Goal: Task Accomplishment & Management: Manage account settings

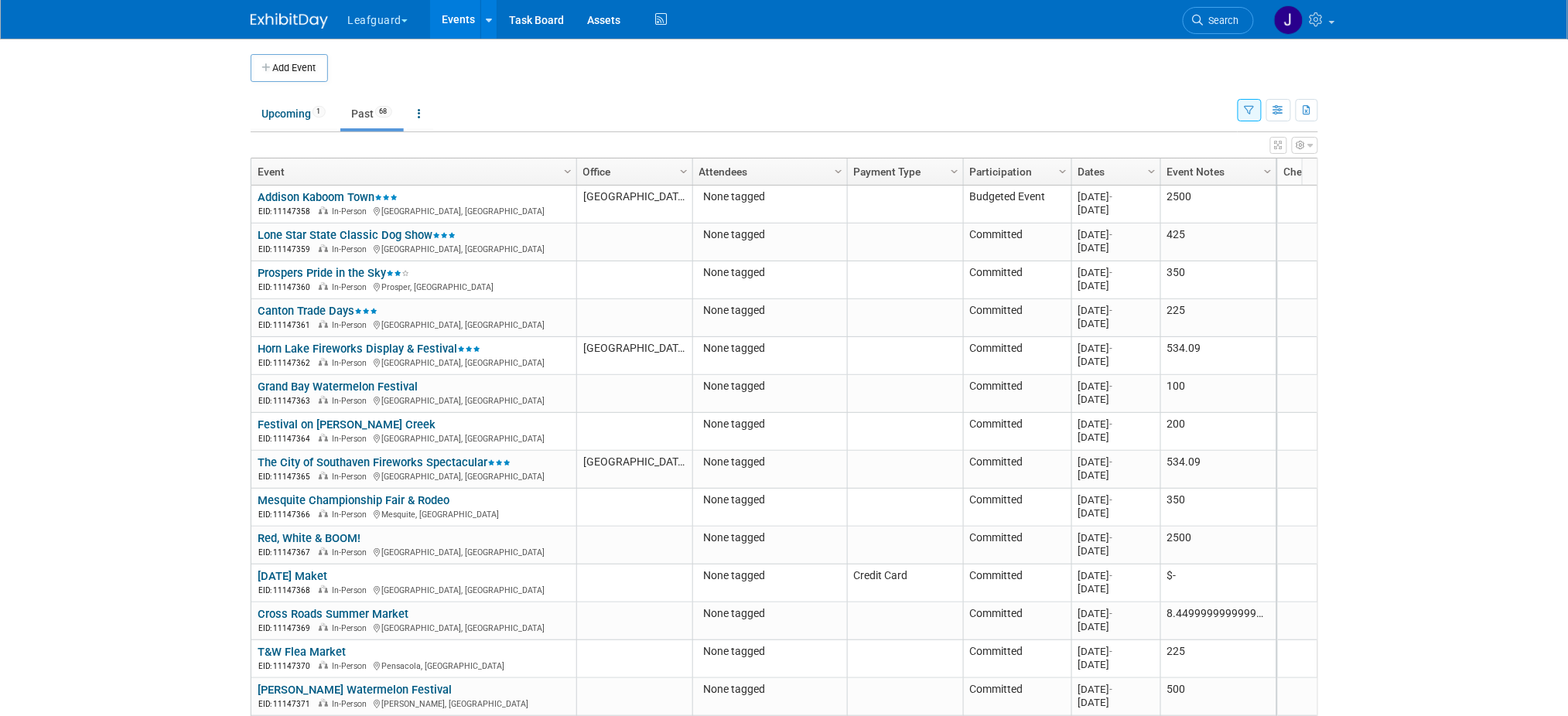
click at [370, 16] on button "Leafguard" at bounding box center [387, 17] width 82 height 34
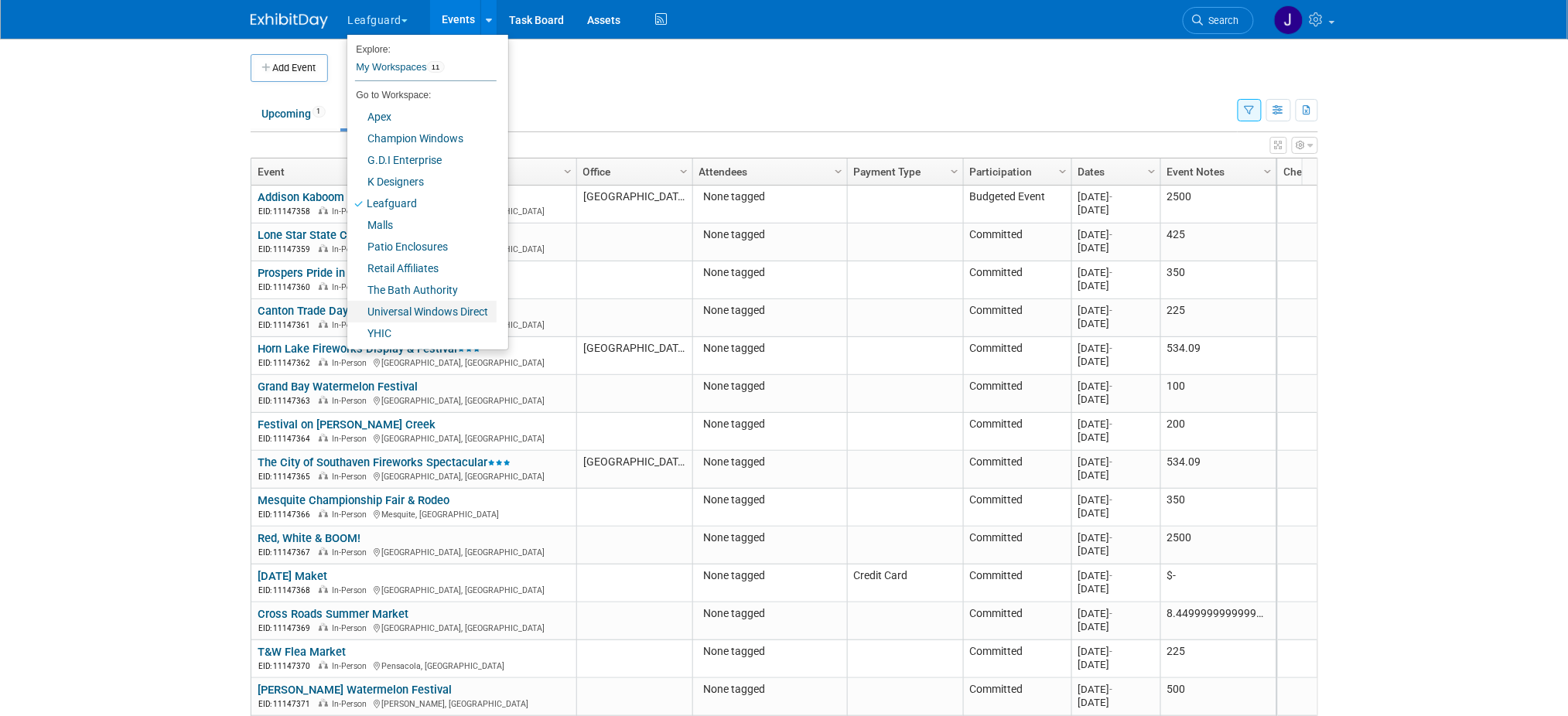
click at [440, 308] on link "Universal Windows Direct" at bounding box center [422, 311] width 149 height 22
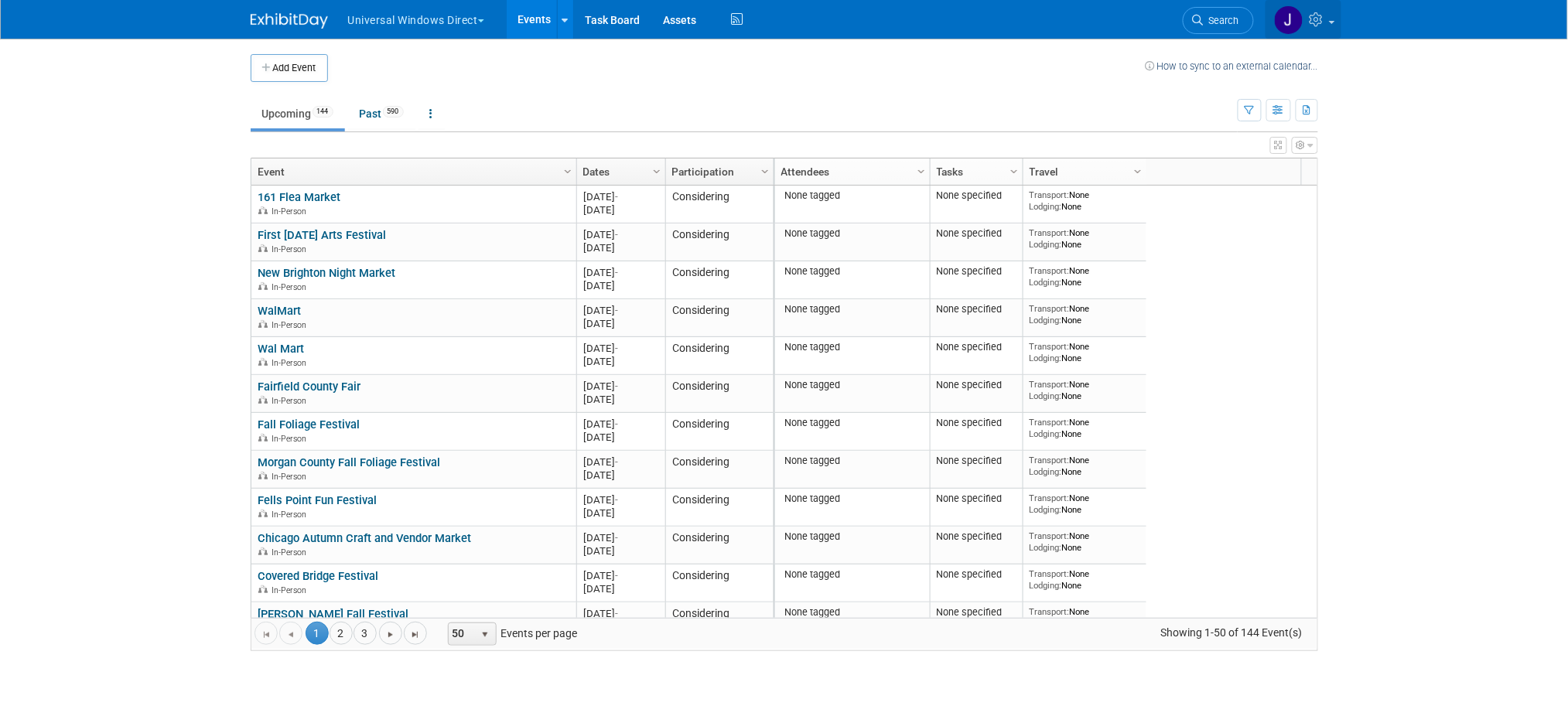
click at [1328, 22] on icon at bounding box center [1319, 20] width 18 height 14
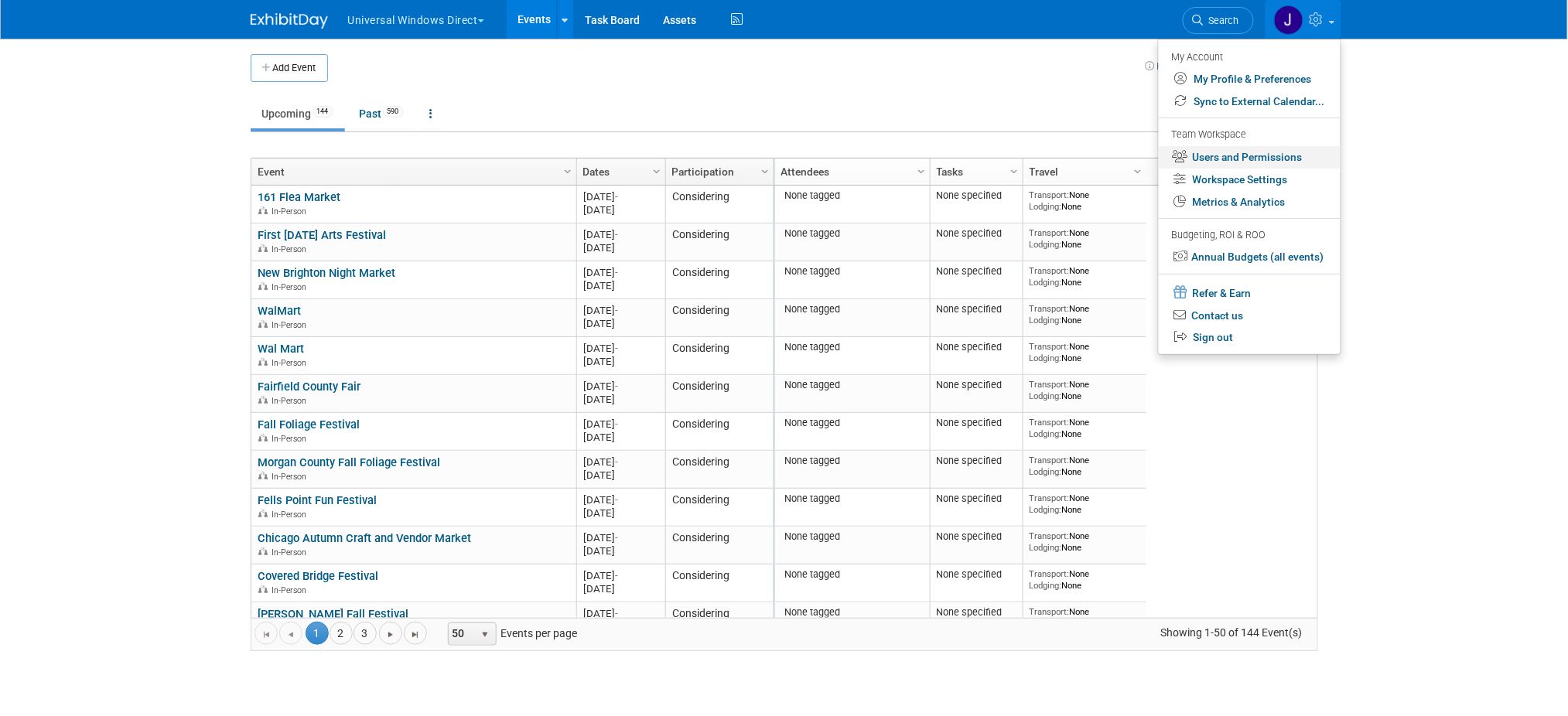
click at [1266, 161] on link "Users and Permissions" at bounding box center [1250, 157] width 182 height 22
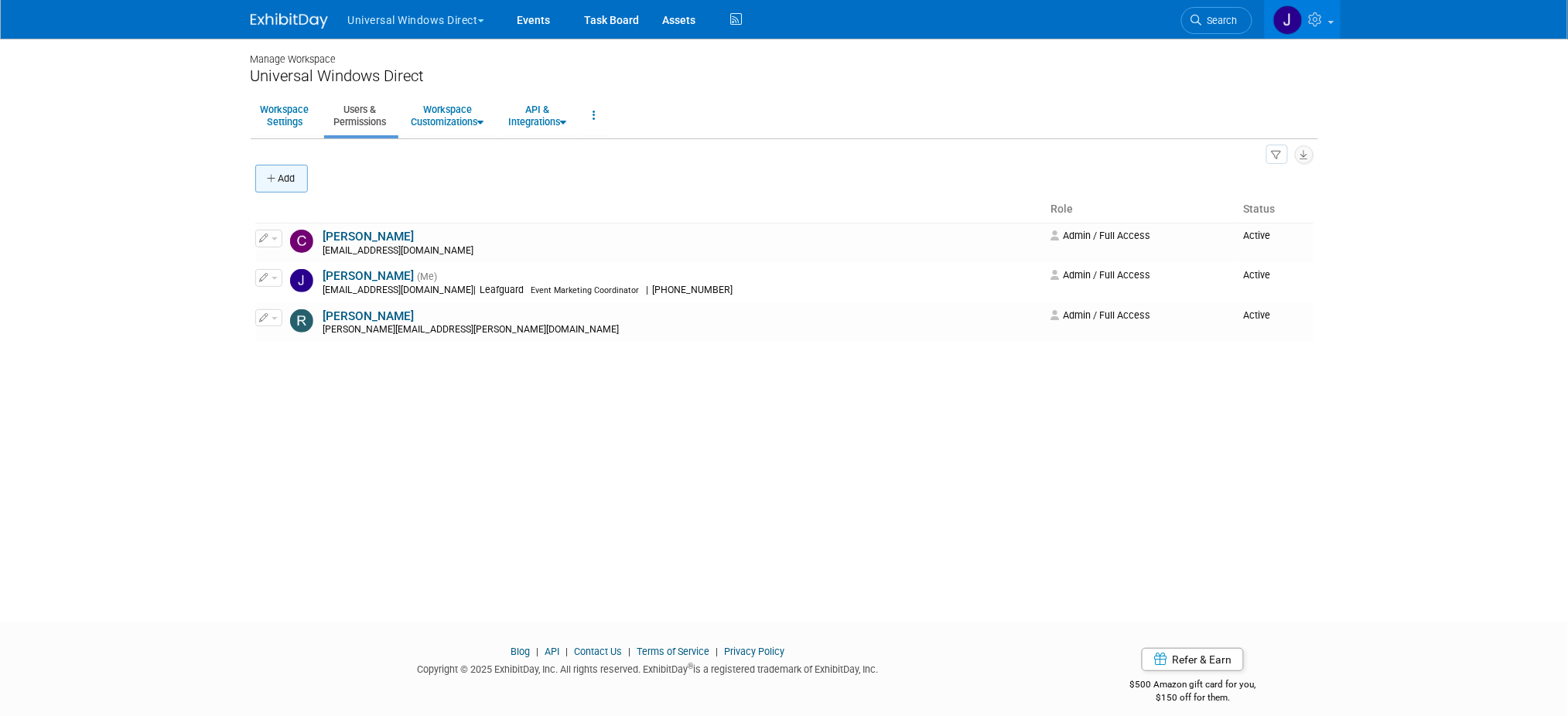
click at [294, 171] on button "Add" at bounding box center [282, 179] width 53 height 28
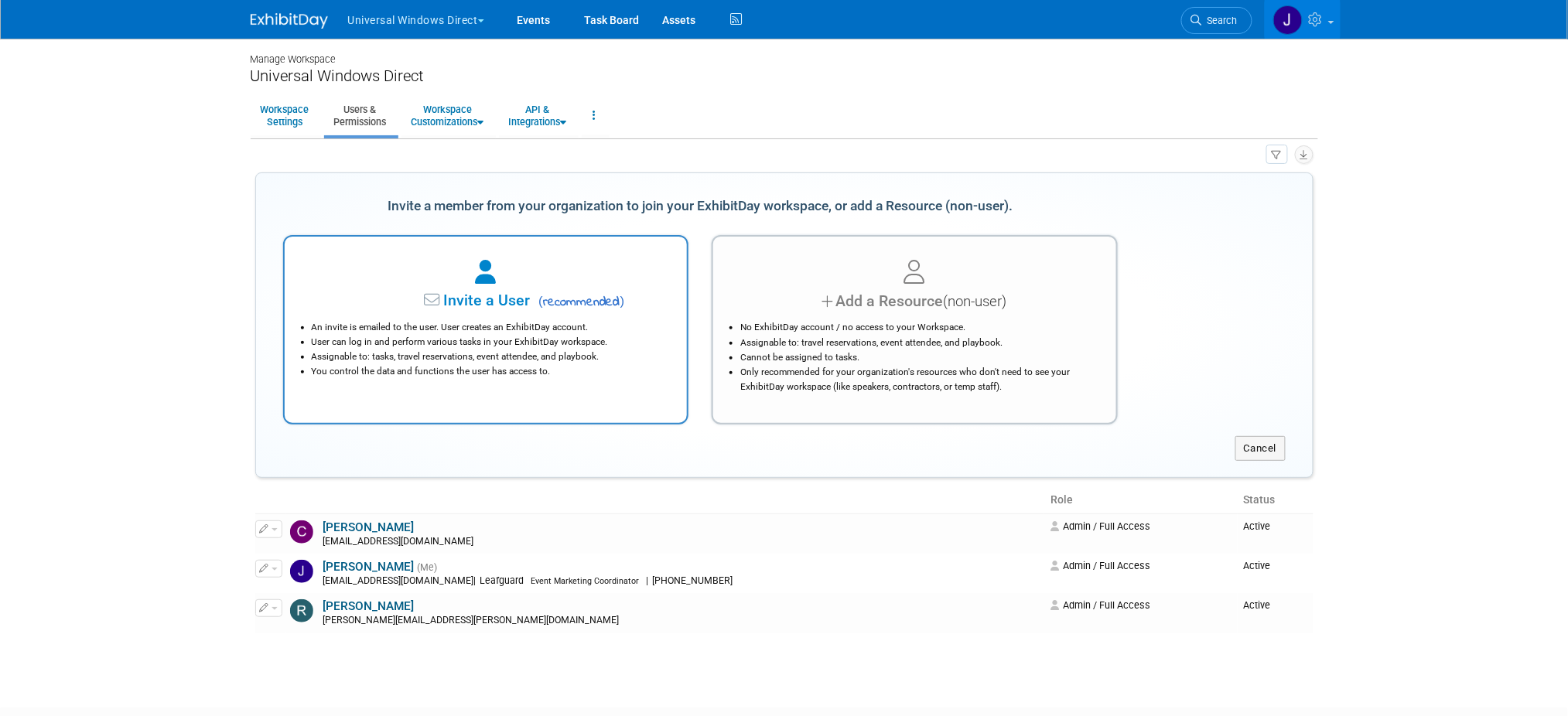
click at [541, 329] on li "An invite is emailed to the user. User creates an ExhibitDay account." at bounding box center [489, 327] width 356 height 14
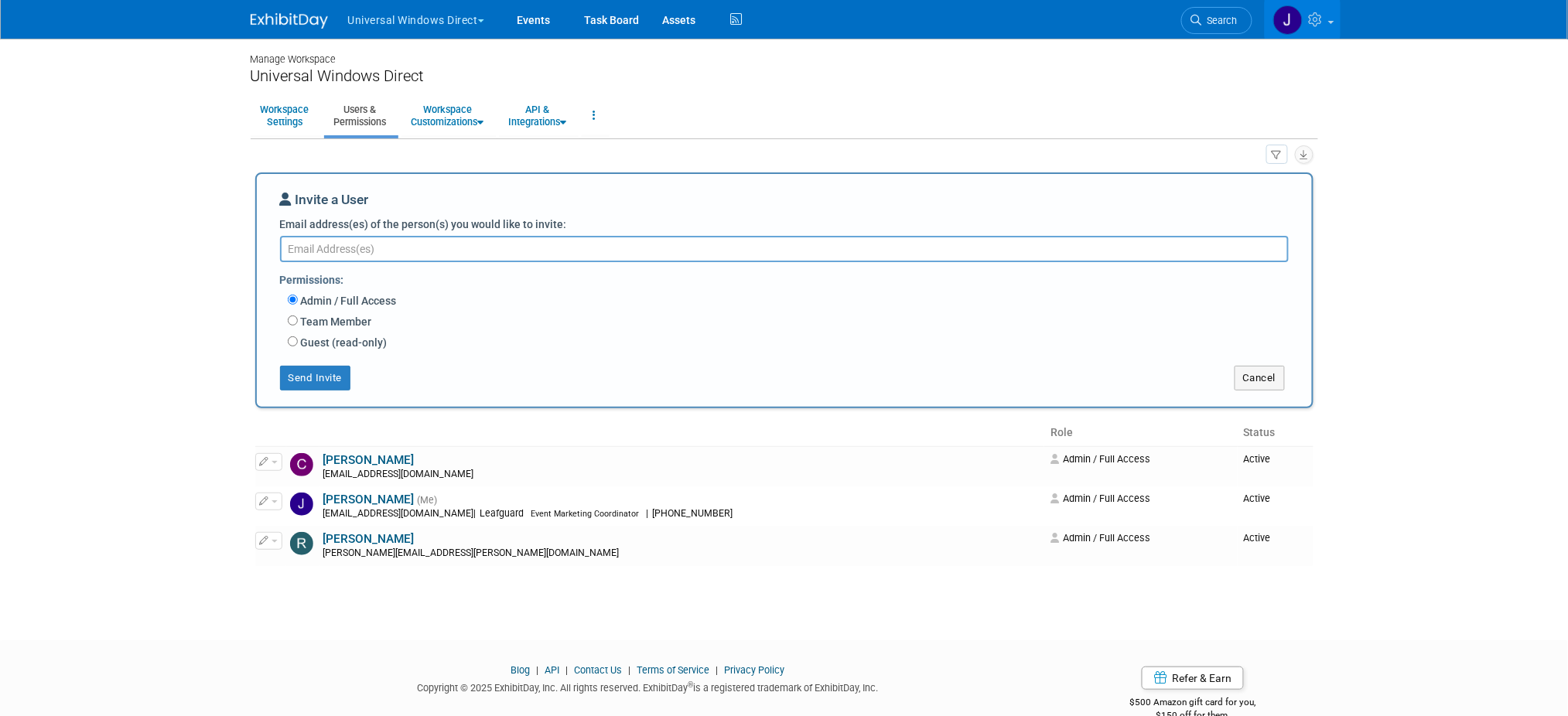
click at [351, 240] on textarea "Email address(es) of the person(s) you would like to invite:" at bounding box center [784, 249] width 1008 height 26
paste textarea "[PERSON_NAME][EMAIL_ADDRESS][PERSON_NAME][DOMAIN_NAME]"
type textarea "[PERSON_NAME][EMAIL_ADDRESS][PERSON_NAME][DOMAIN_NAME]"
click at [331, 328] on label "Team Member" at bounding box center [335, 320] width 74 height 15
click at [298, 325] on input "Team Member" at bounding box center [292, 319] width 10 height 10
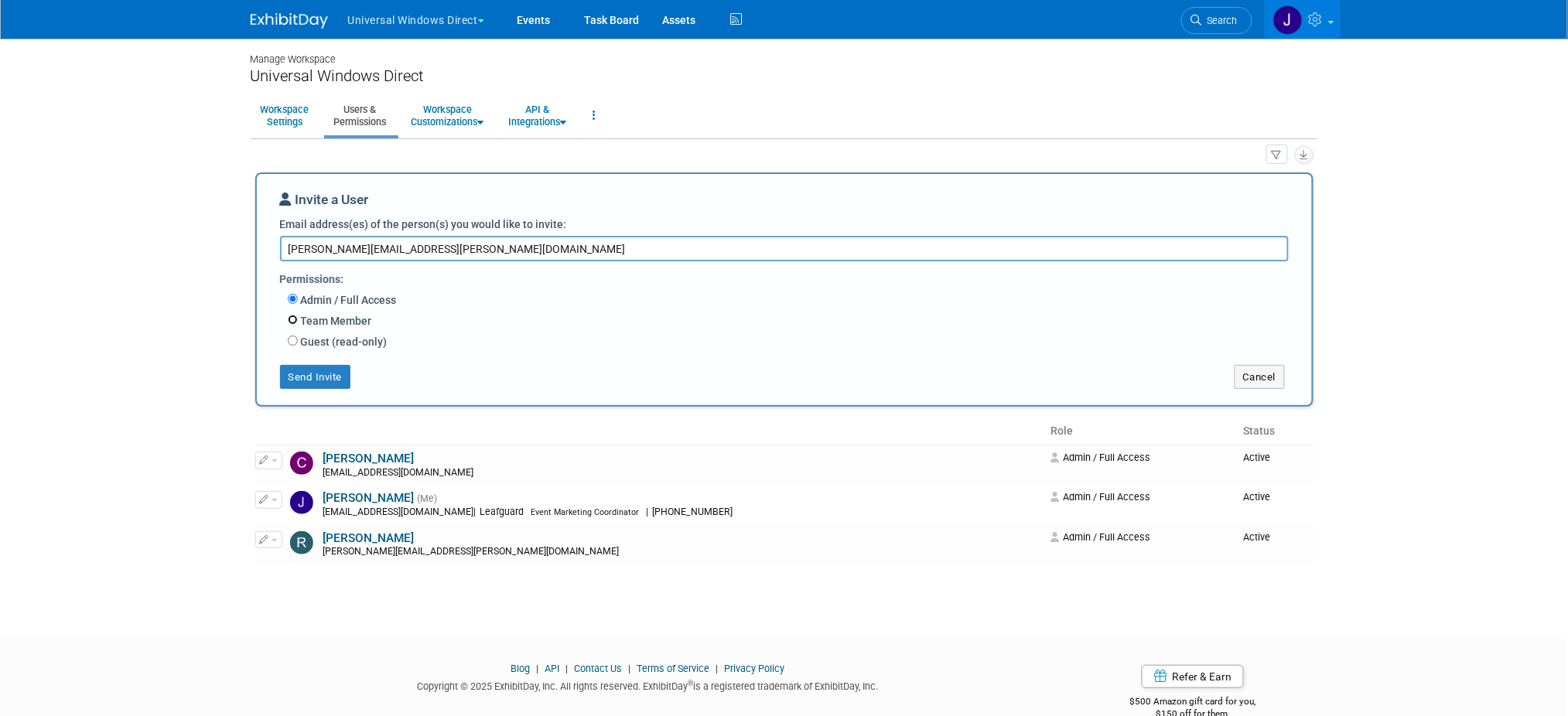
radio input "true"
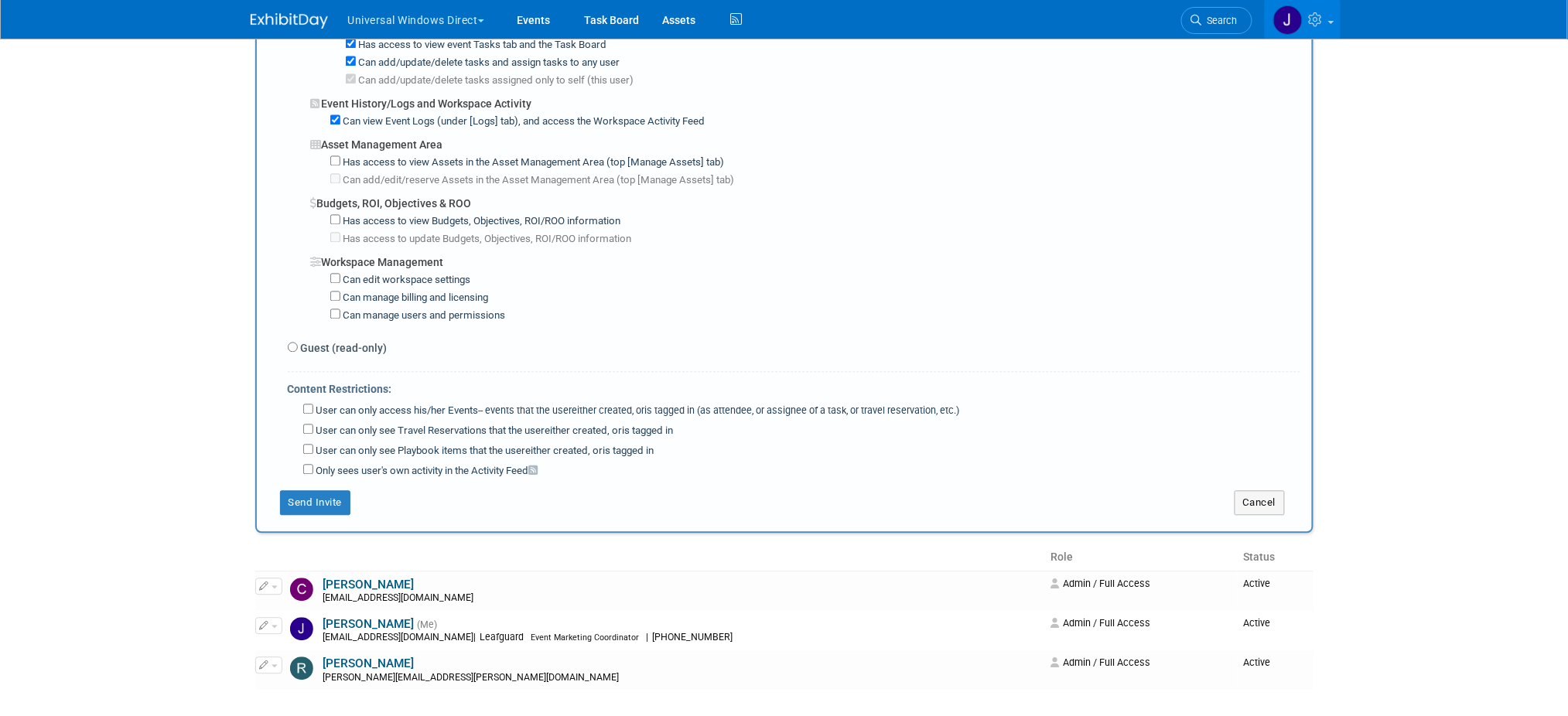
scroll to position [1031, 0]
click at [403, 217] on div "Has access to view Budgets, Objectives, ROI/ROO information" at bounding box center [814, 220] width 970 height 18
click at [405, 222] on label "Has access to view Budgets, Objectives, ROI/ROO information" at bounding box center [480, 222] width 281 height 14
click at [405, 243] on label "Has access to update Budgets, Objectives, ROI/ROO information" at bounding box center [485, 240] width 292 height 14
click at [404, 229] on label "Has access to view Budgets, Objectives, ROI/ROO information" at bounding box center [480, 222] width 281 height 14
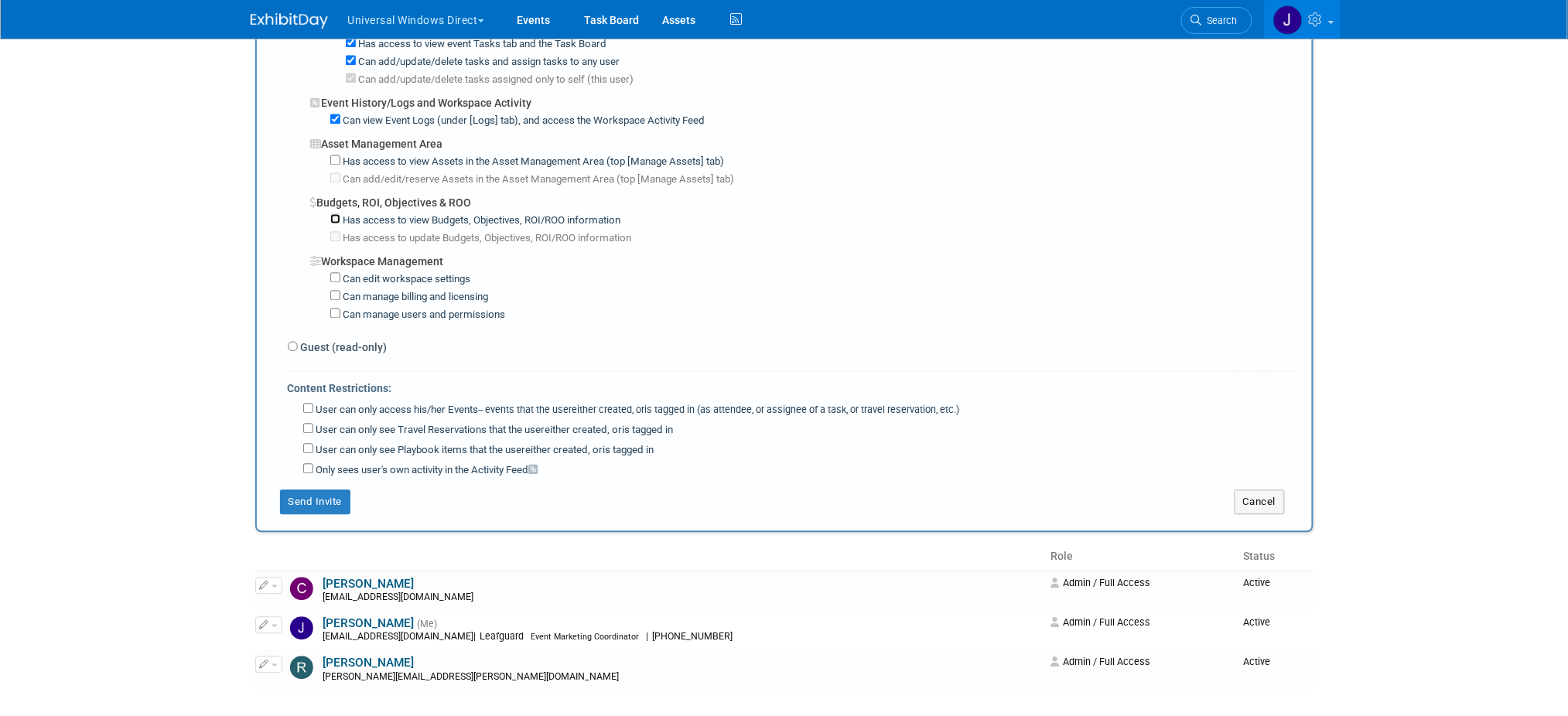
click at [340, 224] on input "Has access to view Budgets, Objectives, ROI/ROO information" at bounding box center [335, 219] width 10 height 10
checkbox input "true"
click at [372, 242] on label "Has access to update Budgets, Objectives, ROI/ROO information" at bounding box center [485, 240] width 292 height 14
click at [340, 242] on input "Has access to update Budgets, Objectives, ROI/ROO information" at bounding box center [335, 237] width 10 height 10
checkbox input "true"
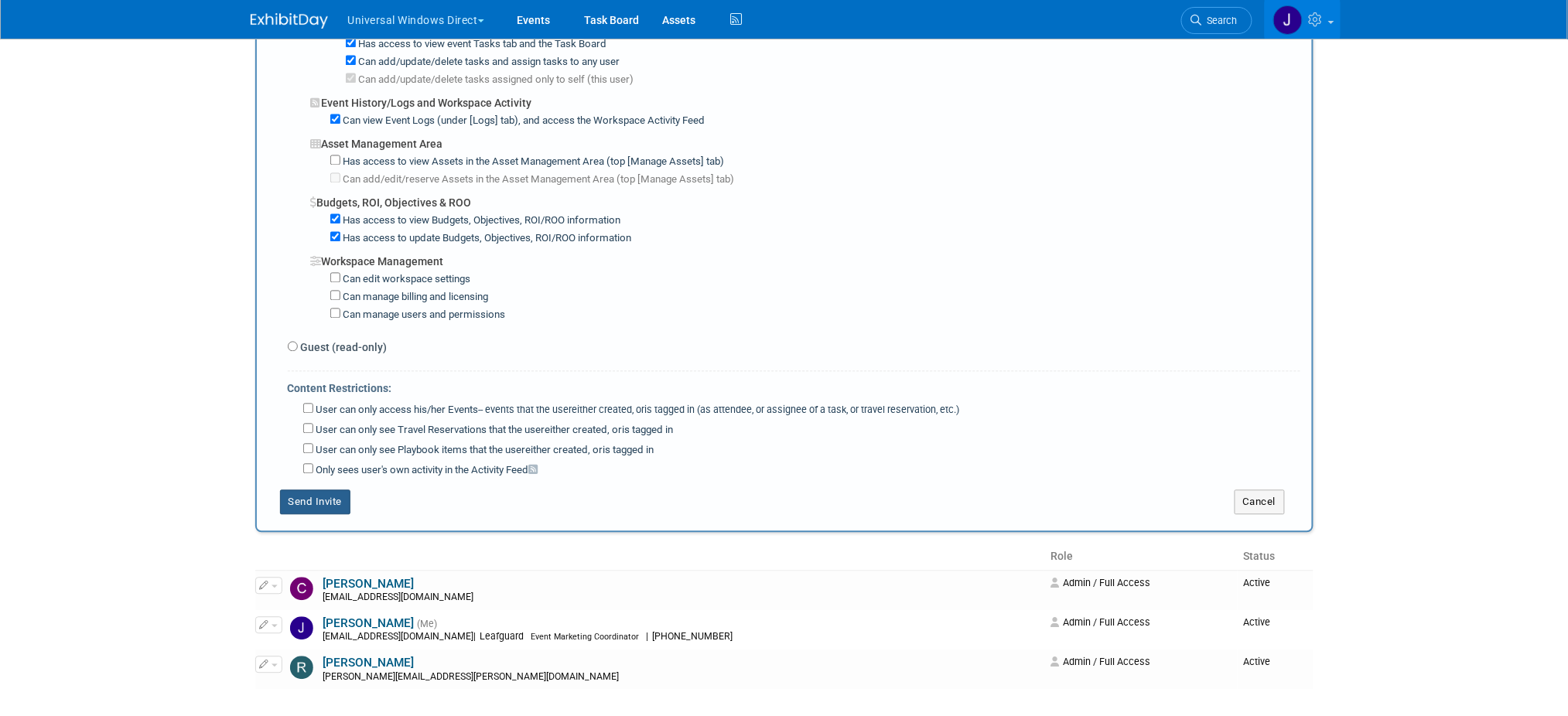
click at [332, 511] on button "Send Invite" at bounding box center [315, 503] width 71 height 25
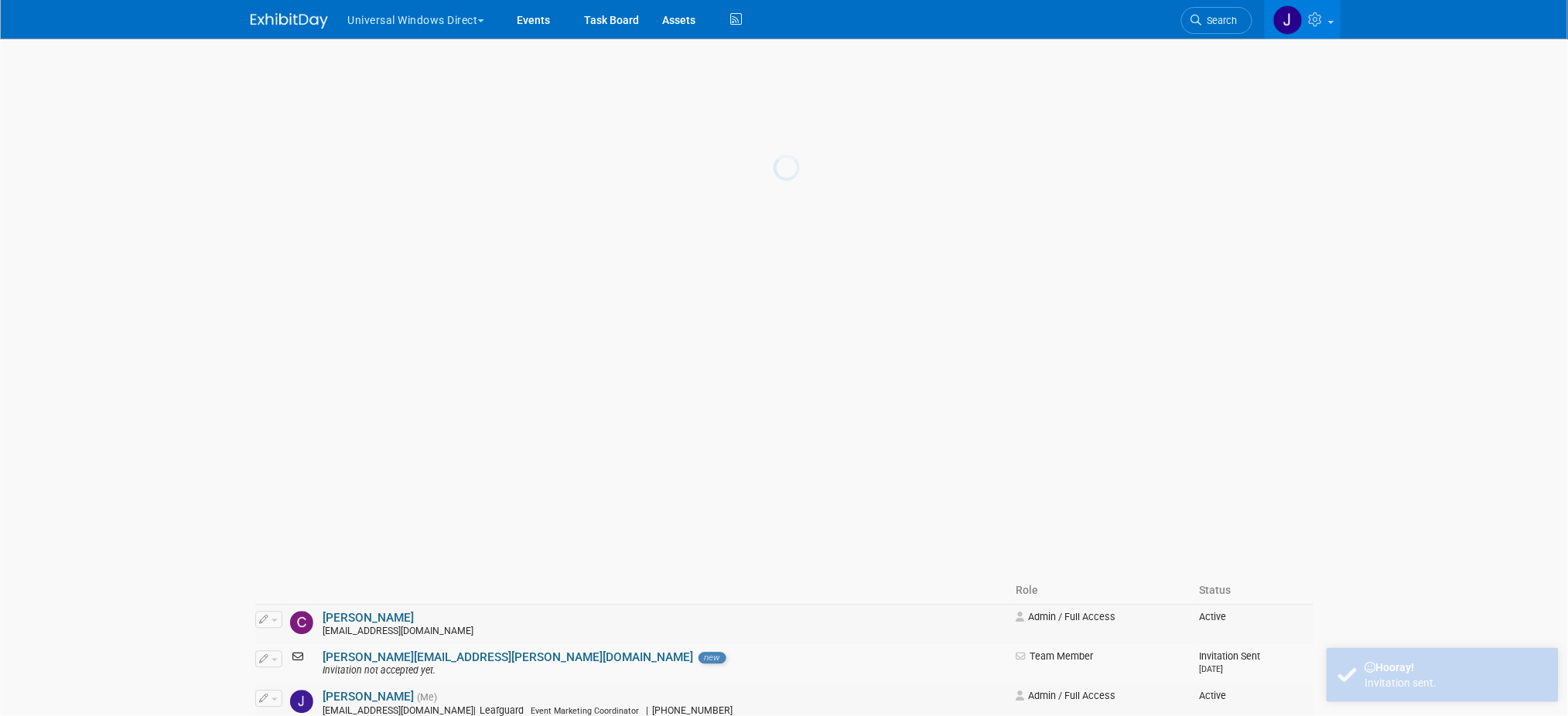
scroll to position [0, 0]
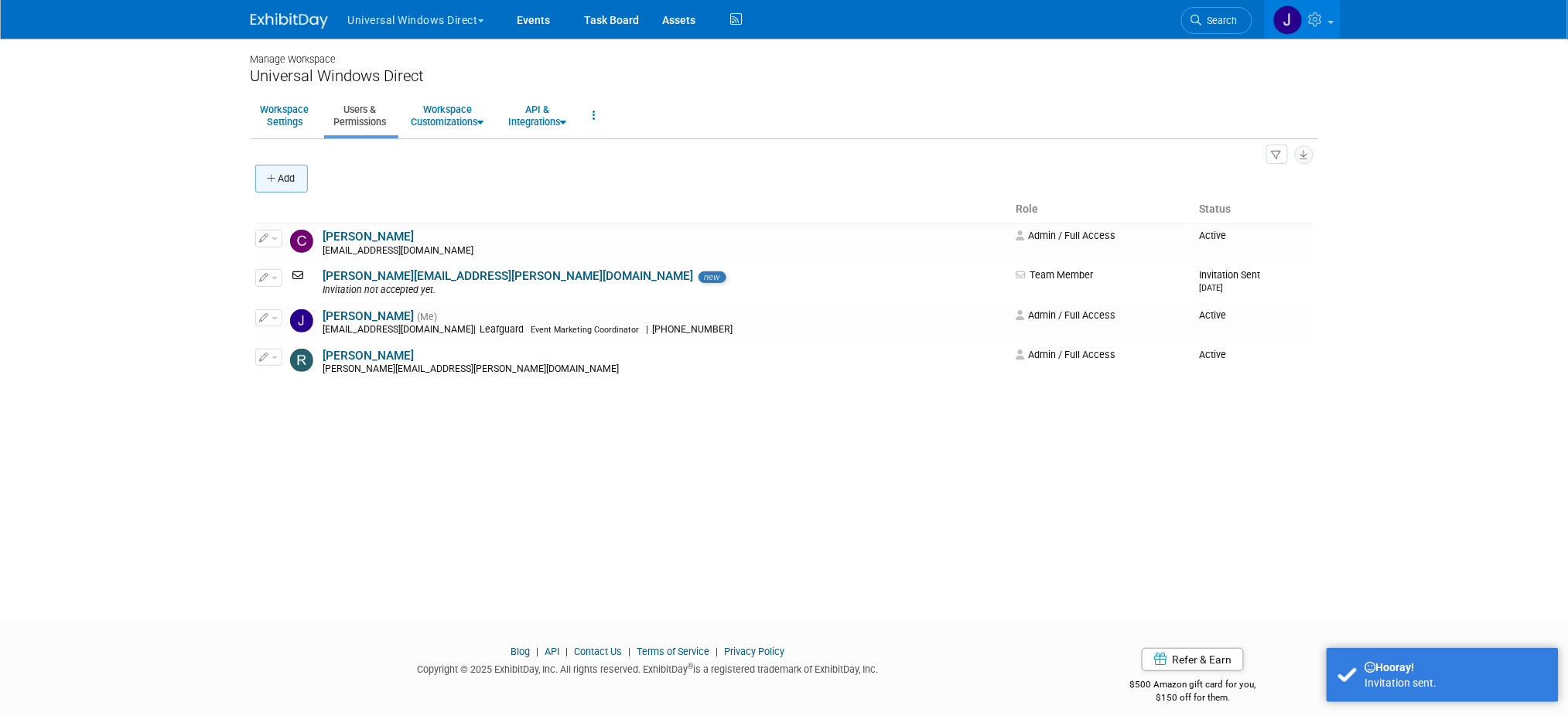
click at [279, 182] on button "Add" at bounding box center [282, 179] width 53 height 28
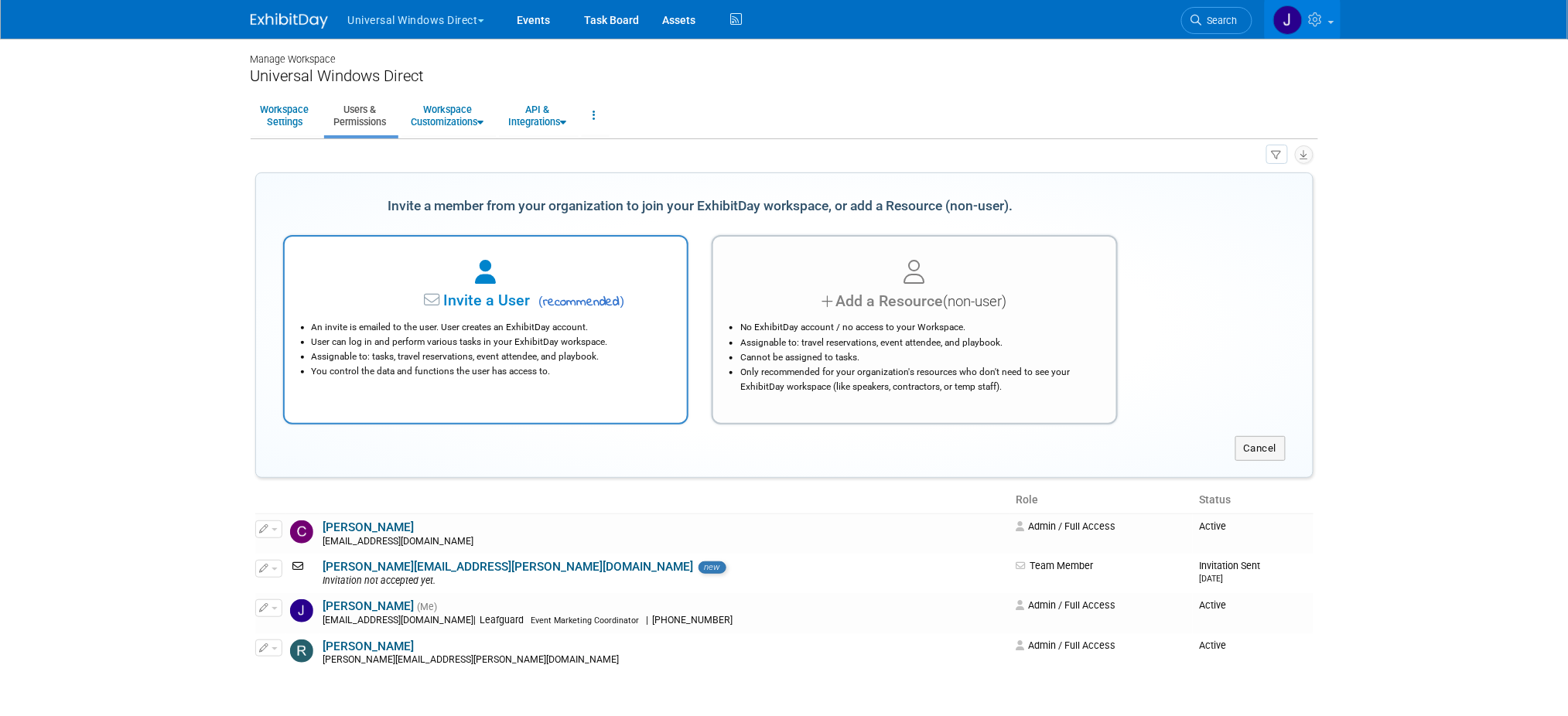
click at [475, 345] on li "User can log in and perform various tasks in your ExhibitDay workspace." at bounding box center [489, 342] width 356 height 14
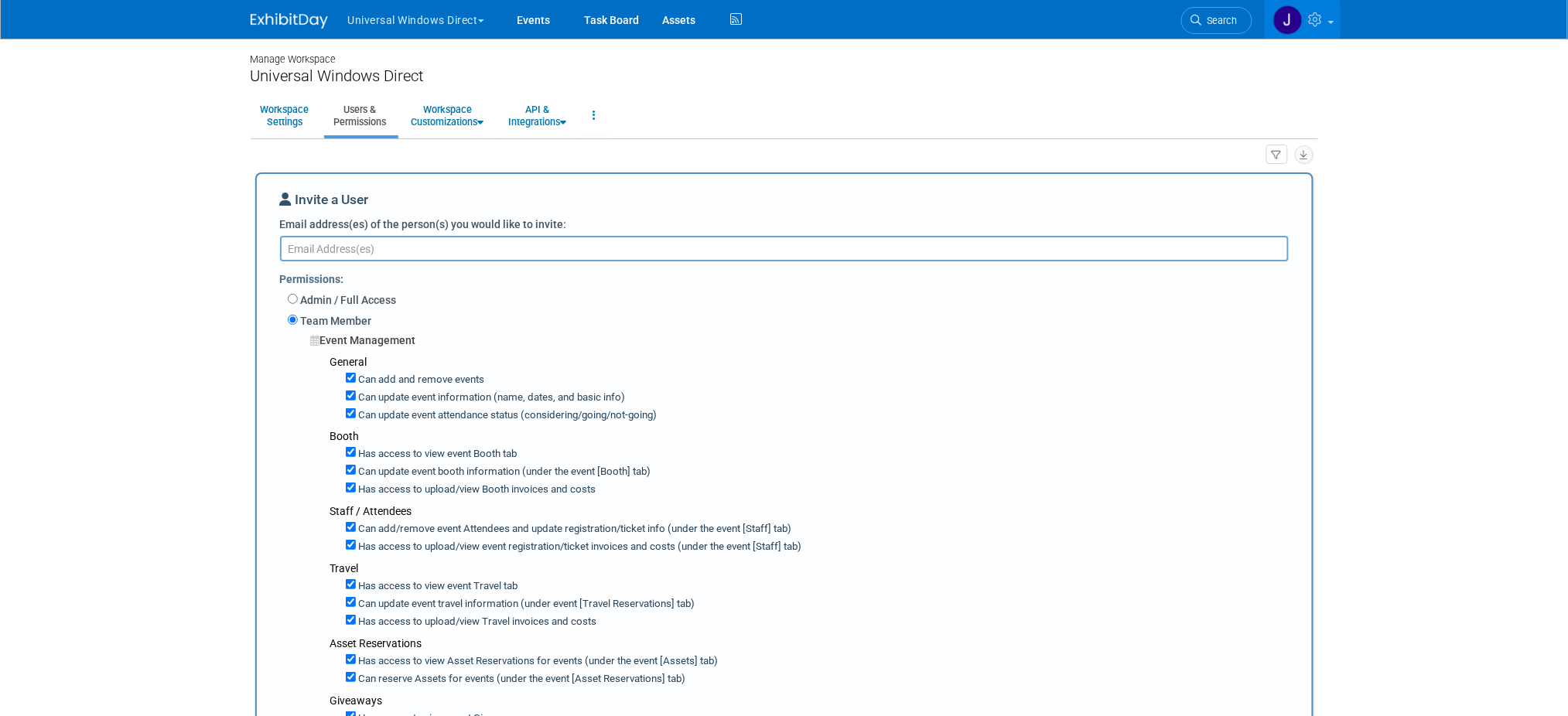
click at [327, 245] on textarea "Email address(es) of the person(s) you would like to invite:" at bounding box center [784, 249] width 1008 height 25
paste textarea "[PERSON_NAME][EMAIL_ADDRESS][PERSON_NAME][DOMAIN_NAME]"
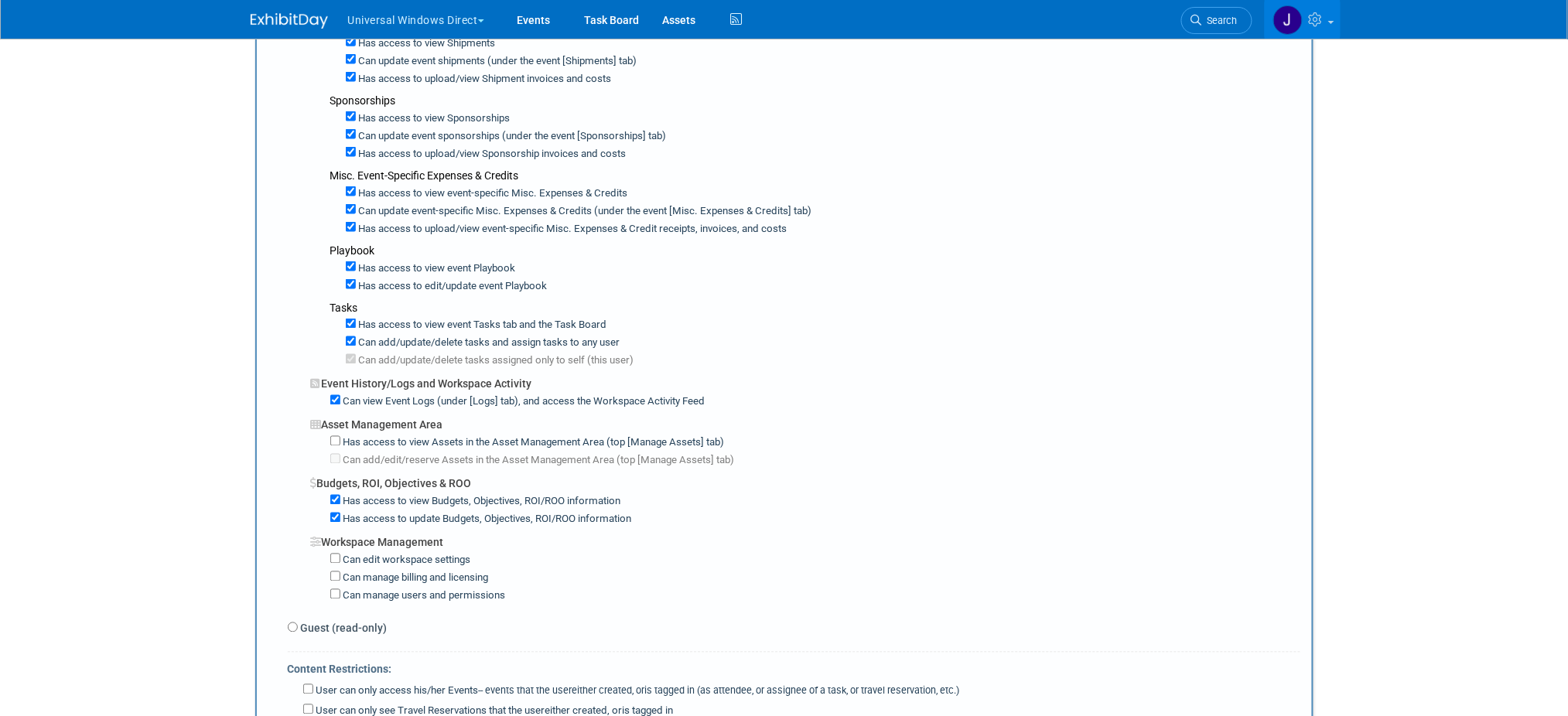
scroll to position [1031, 0]
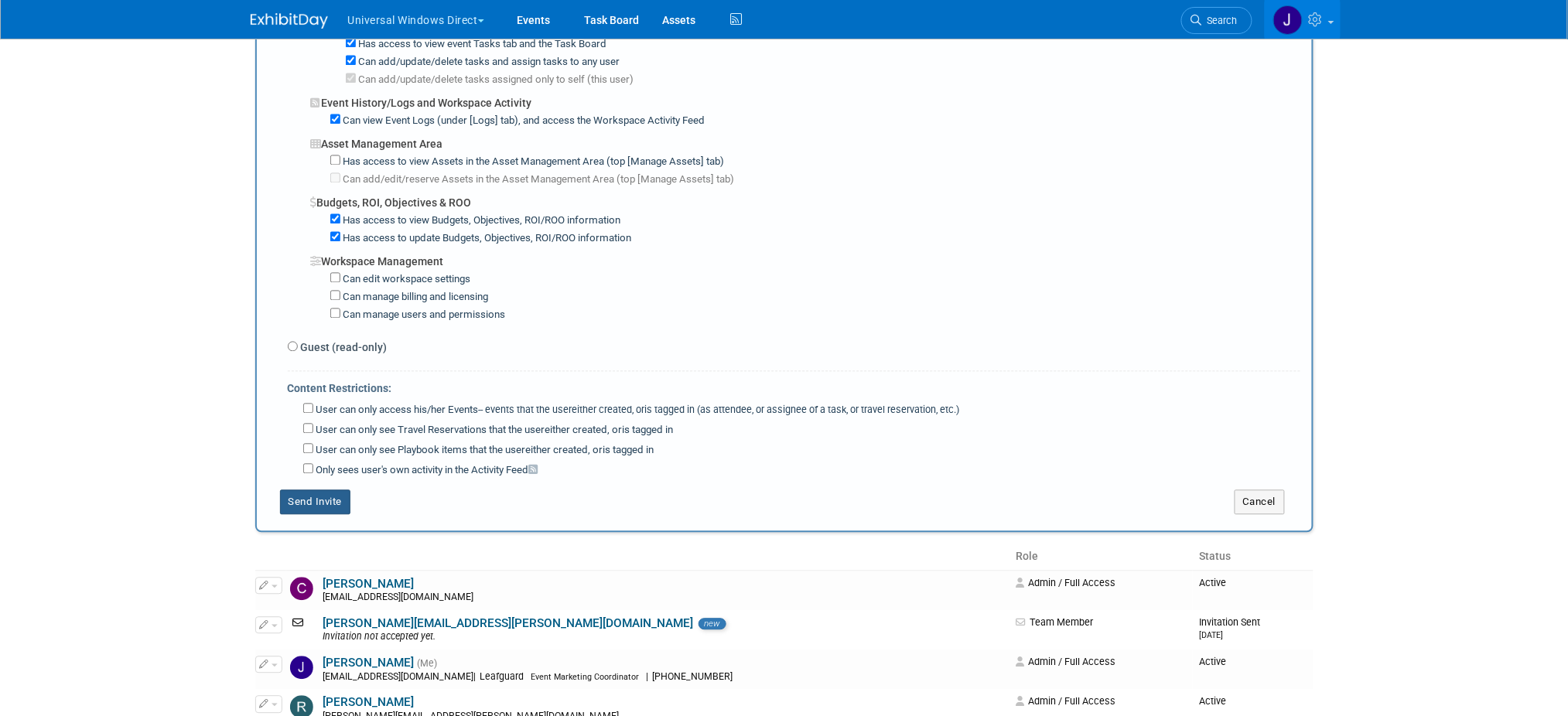
type textarea "[PERSON_NAME][EMAIL_ADDRESS][PERSON_NAME][DOMAIN_NAME]"
click at [314, 508] on button "Send Invite" at bounding box center [315, 503] width 71 height 25
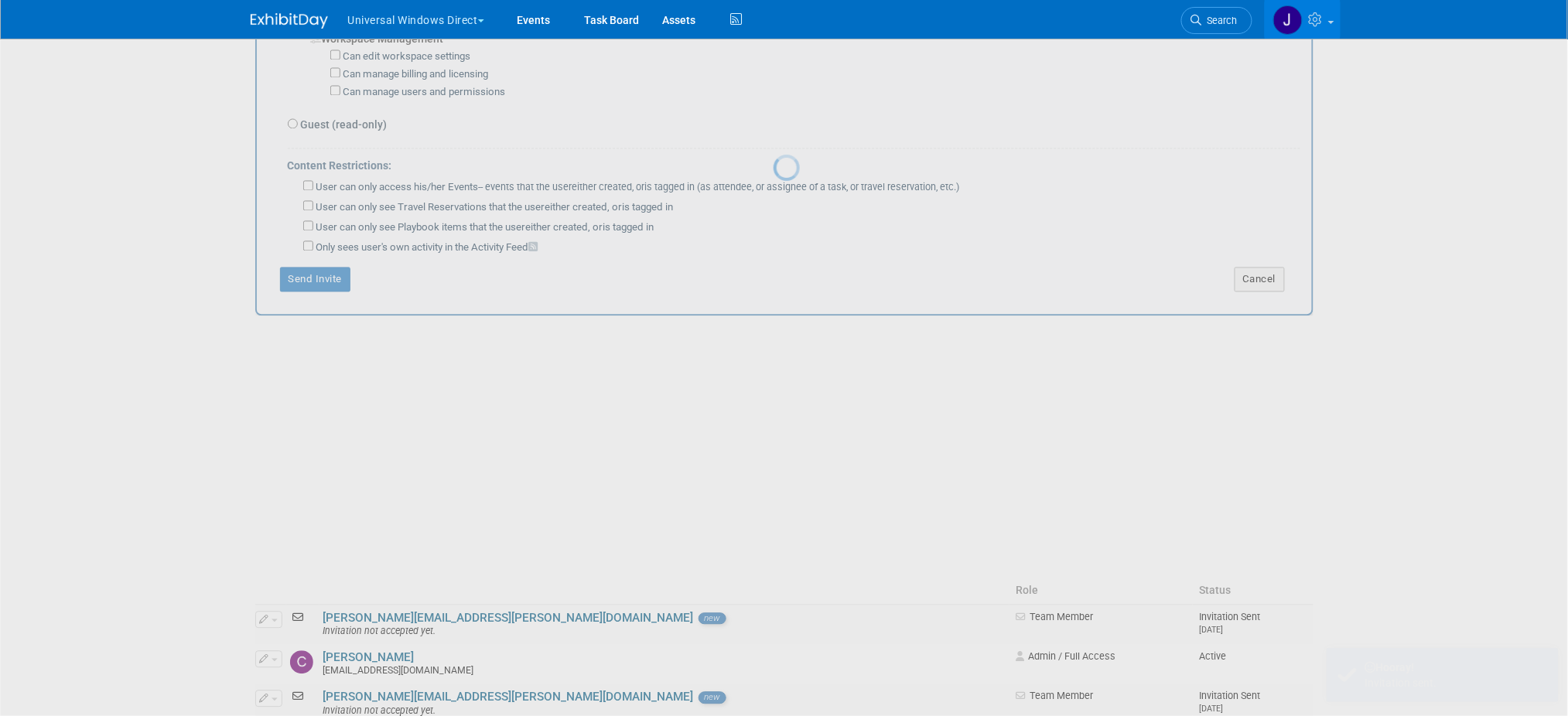
scroll to position [0, 0]
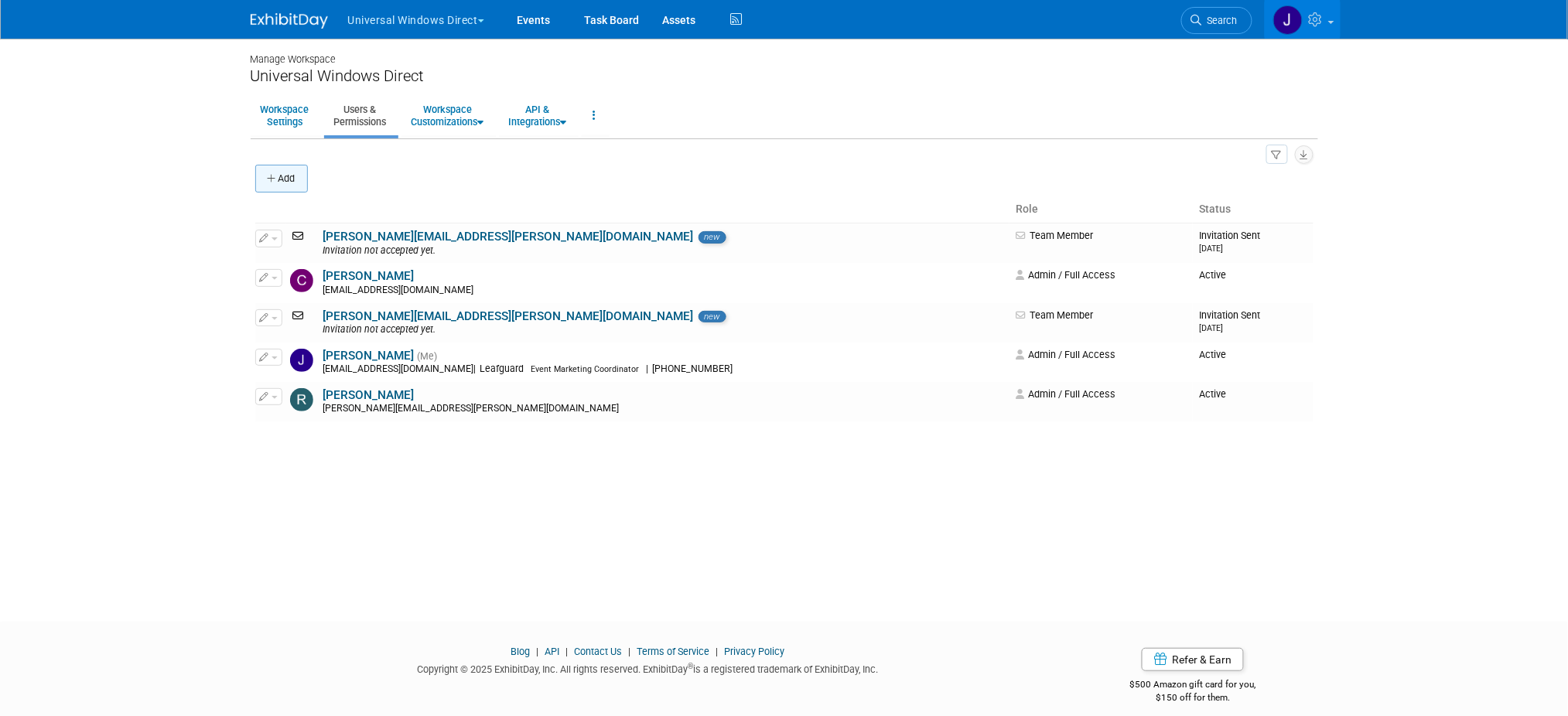
click at [289, 182] on button "Add" at bounding box center [282, 179] width 53 height 28
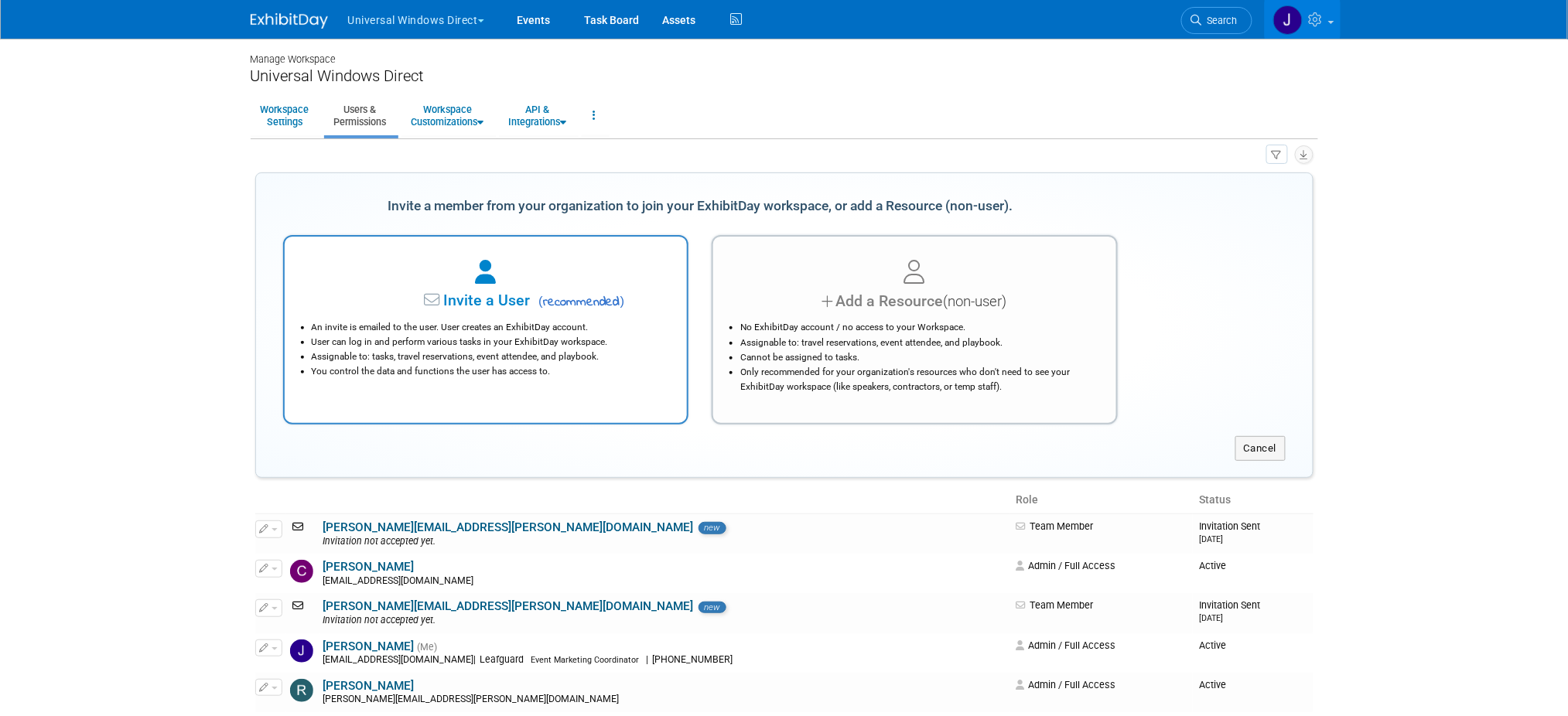
click at [451, 289] on div at bounding box center [486, 273] width 364 height 34
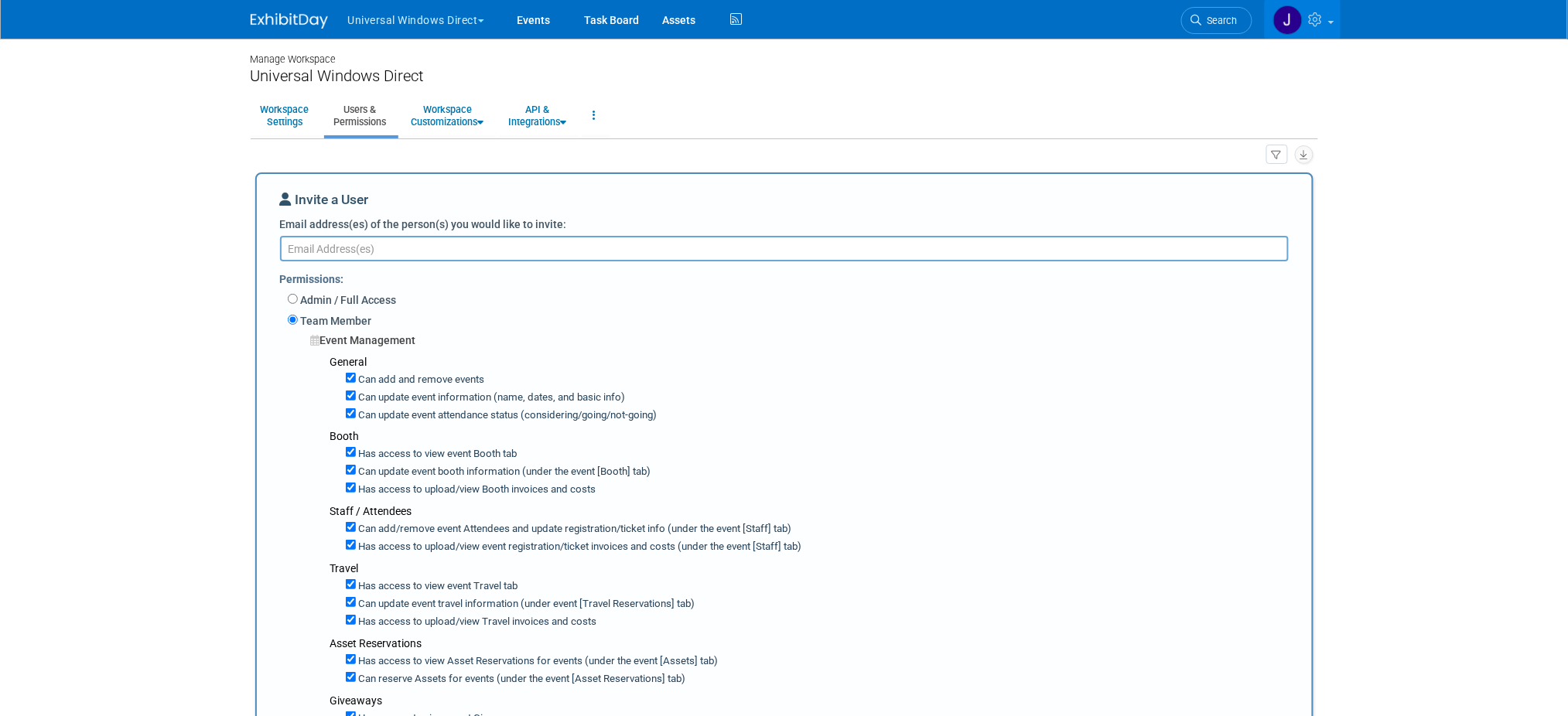
click at [381, 257] on textarea "Email address(es) of the person(s) you would like to invite:" at bounding box center [784, 249] width 1008 height 25
paste textarea "[PERSON_NAME][EMAIL_ADDRESS][PERSON_NAME][DOMAIN_NAME]"
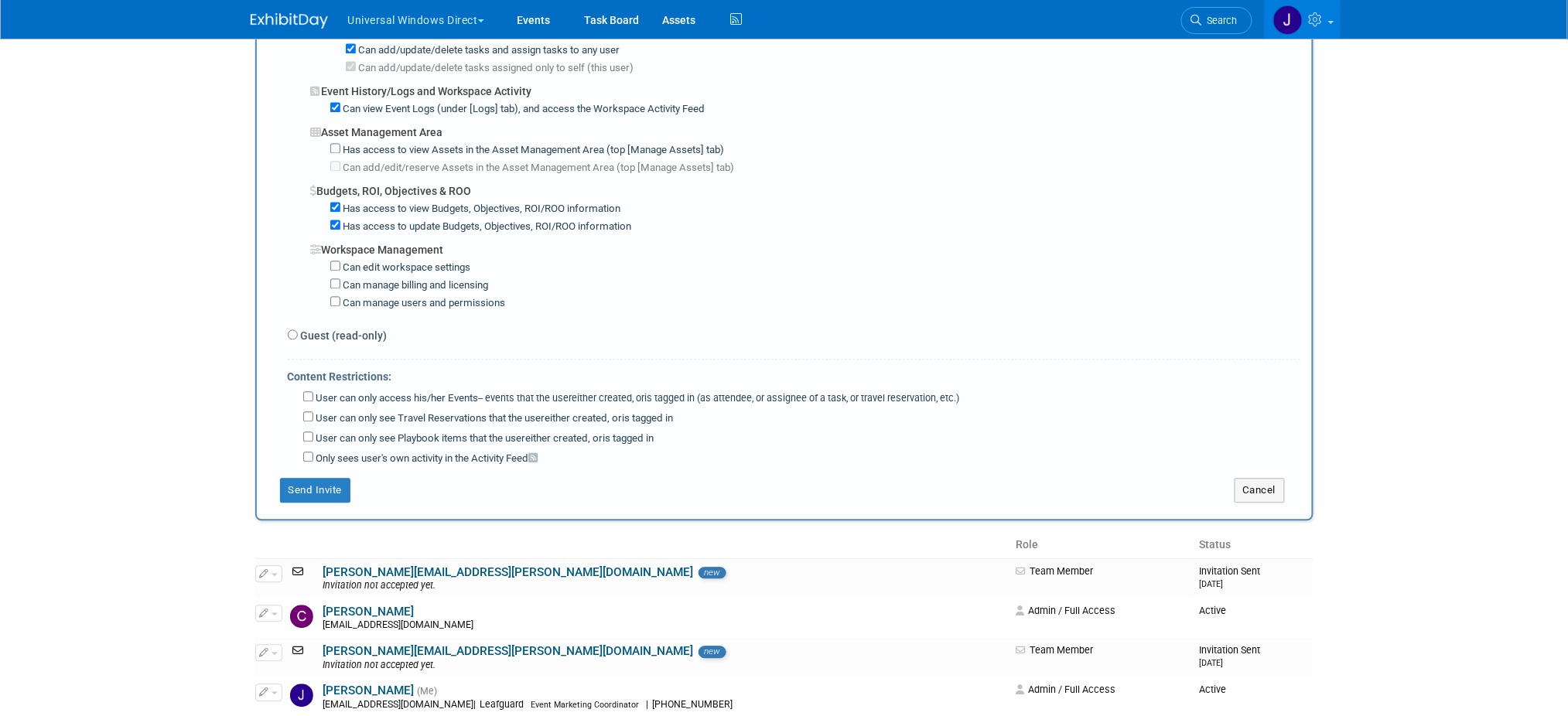
scroll to position [1099, 0]
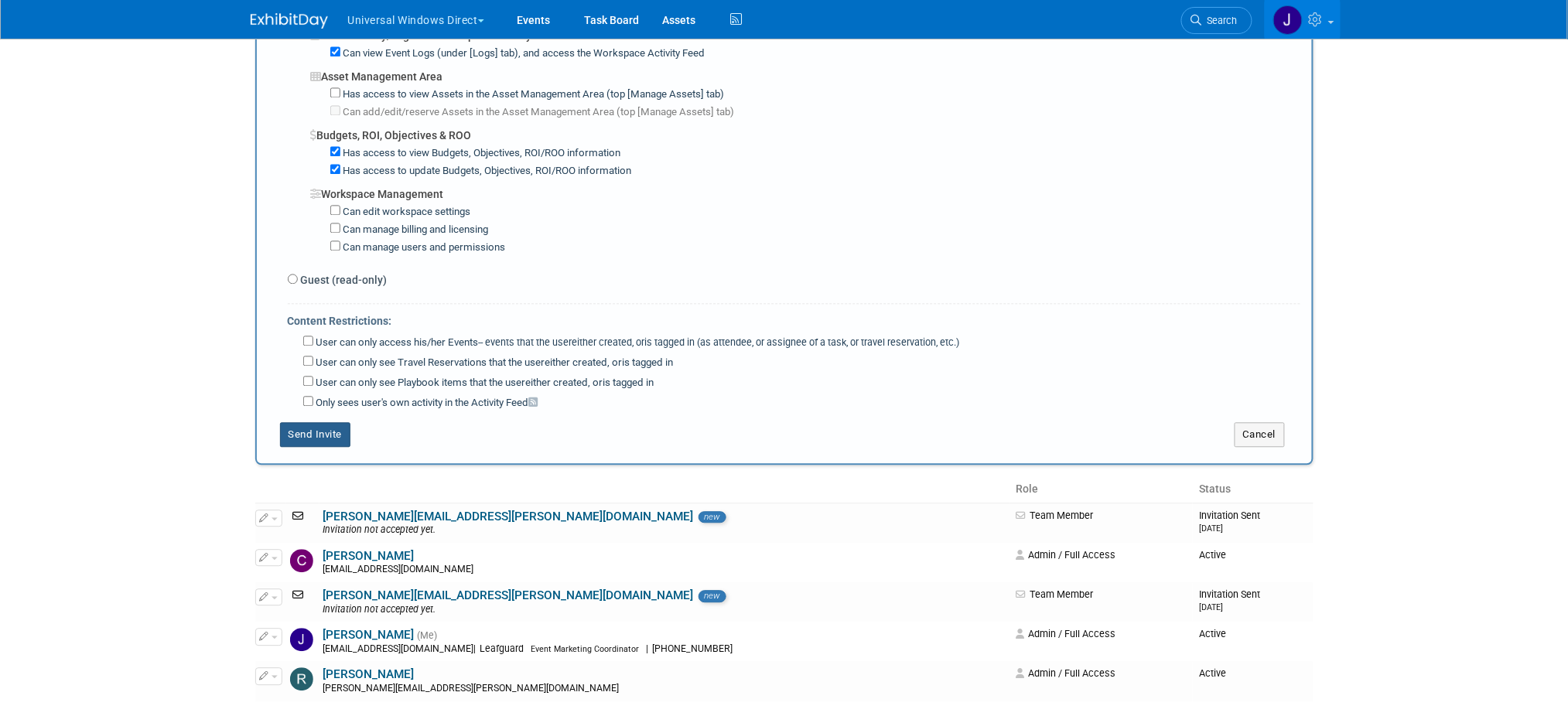
type textarea "[PERSON_NAME][EMAIL_ADDRESS][PERSON_NAME][DOMAIN_NAME]"
click at [335, 436] on button "Send Invite" at bounding box center [315, 435] width 71 height 25
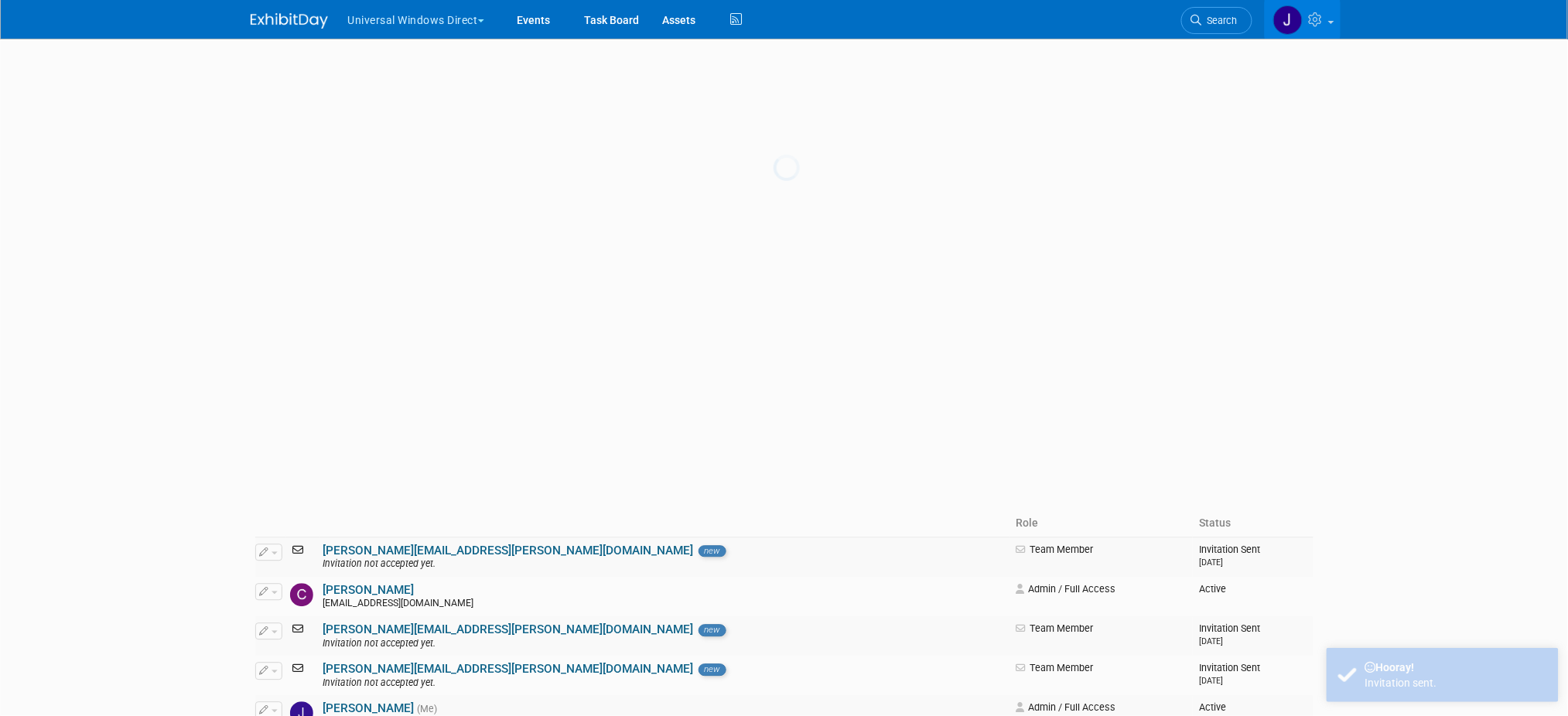
scroll to position [0, 0]
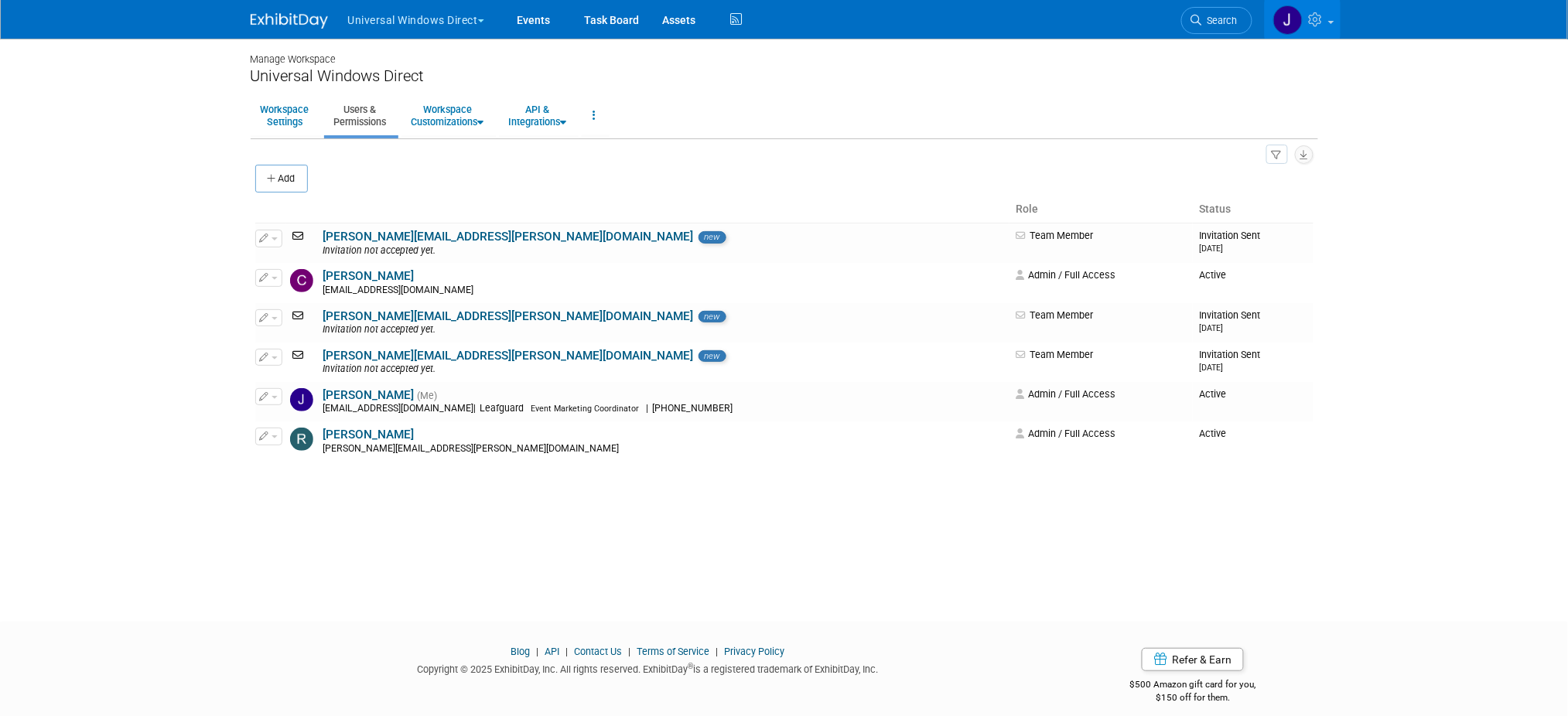
click at [289, 174] on button "Add" at bounding box center [282, 179] width 53 height 28
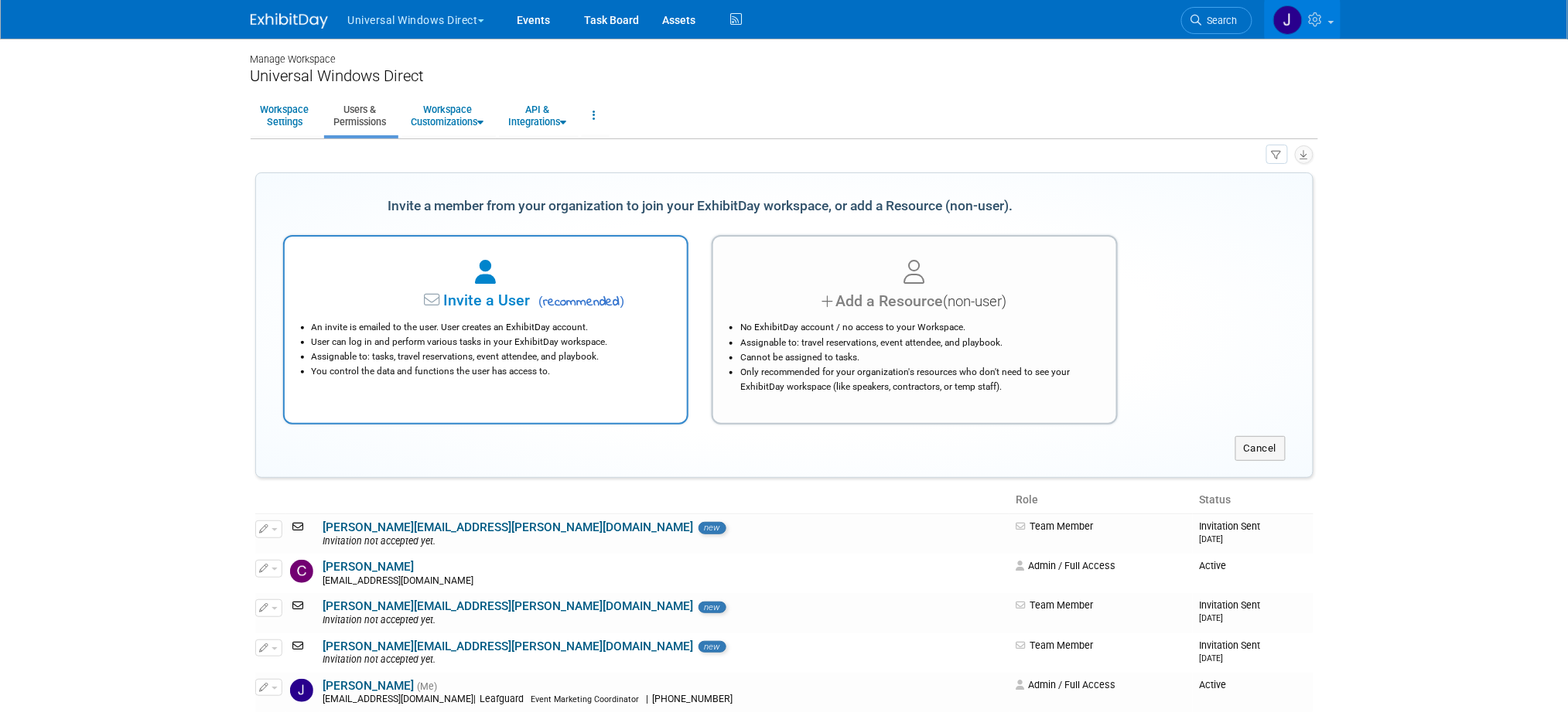
click at [448, 261] on div at bounding box center [486, 273] width 364 height 34
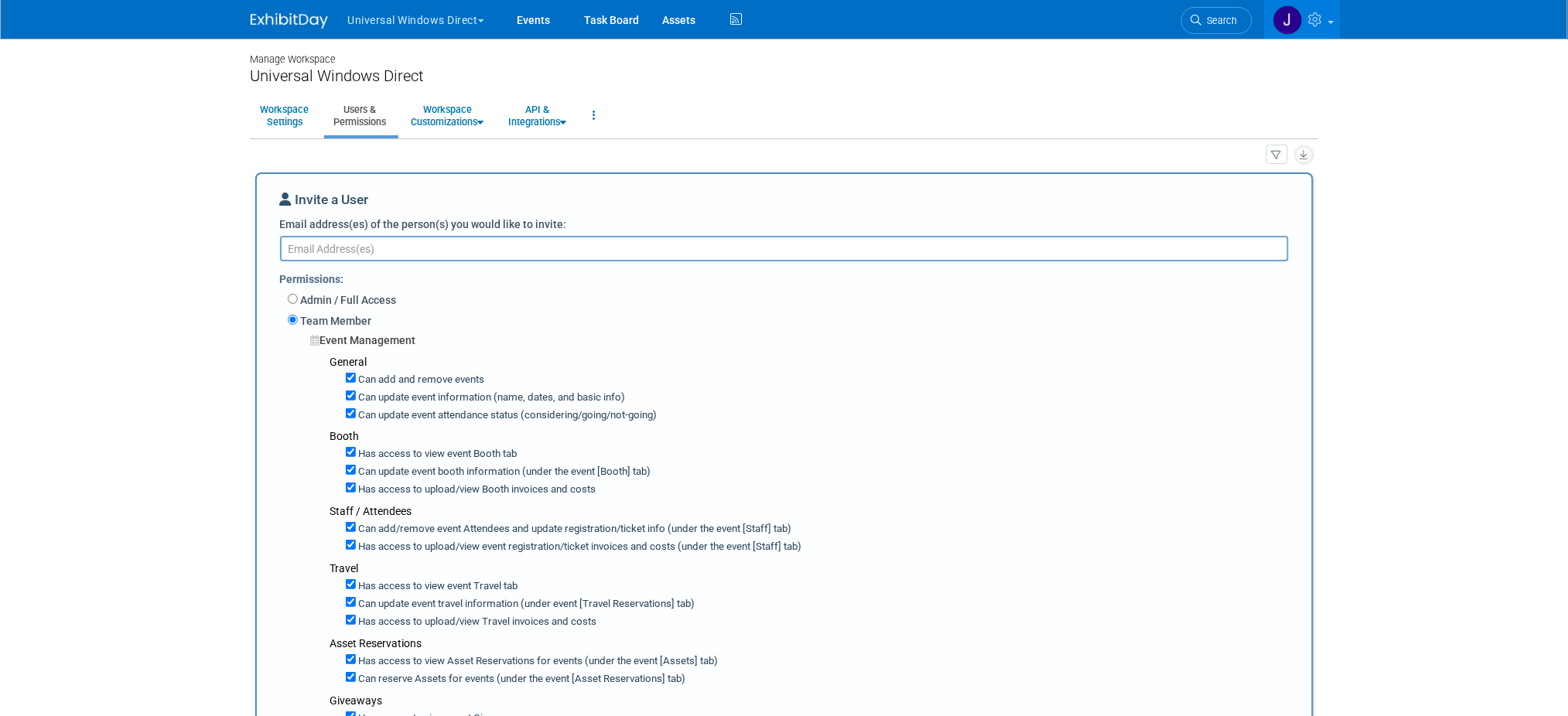
click at [414, 243] on textarea "Email address(es) of the person(s) you would like to invite:" at bounding box center [784, 249] width 1008 height 25
paste textarea "[EMAIL_ADDRESS][PERSON_NAME][DOMAIN_NAME]"
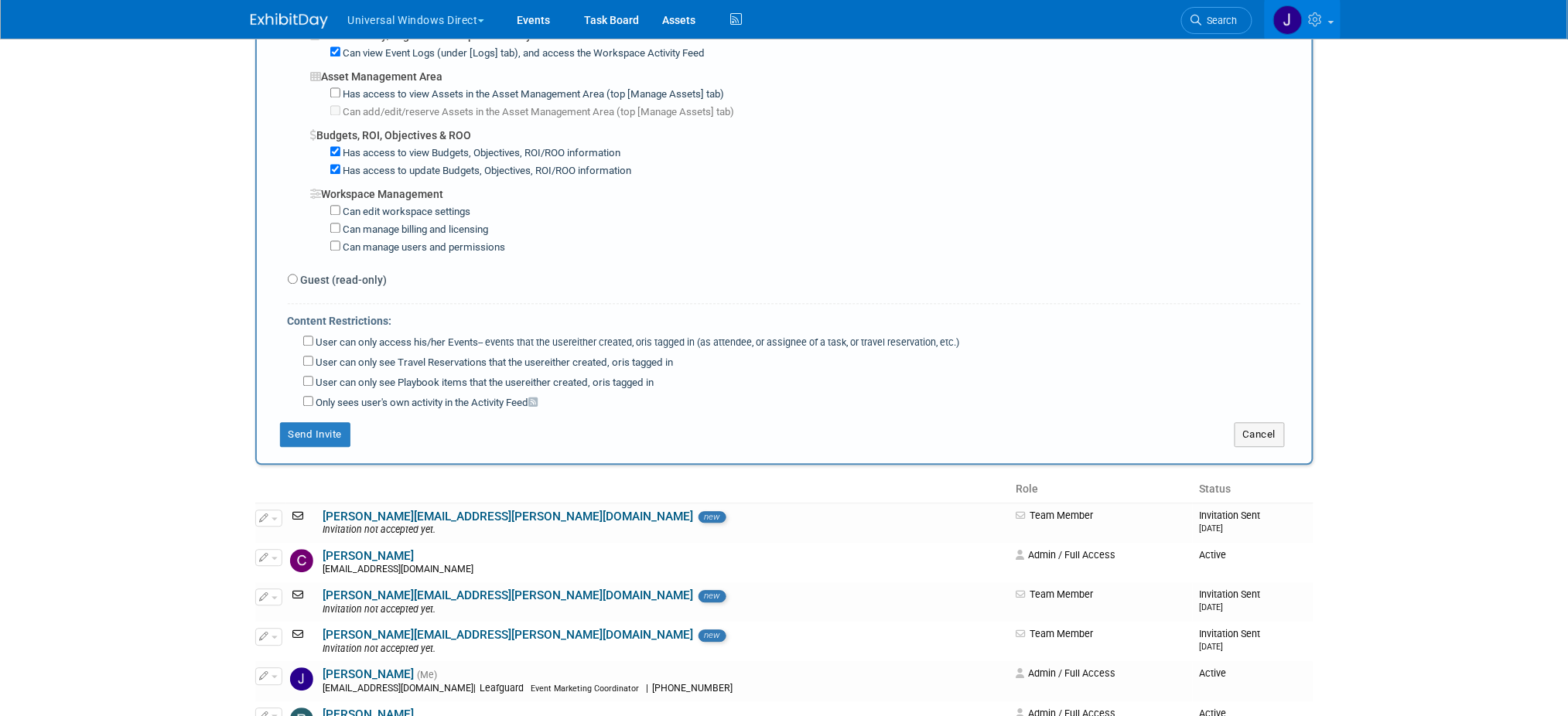
scroll to position [1100, 0]
type textarea "[EMAIL_ADDRESS][PERSON_NAME][DOMAIN_NAME]"
click at [325, 447] on button "Send Invite" at bounding box center [315, 434] width 71 height 25
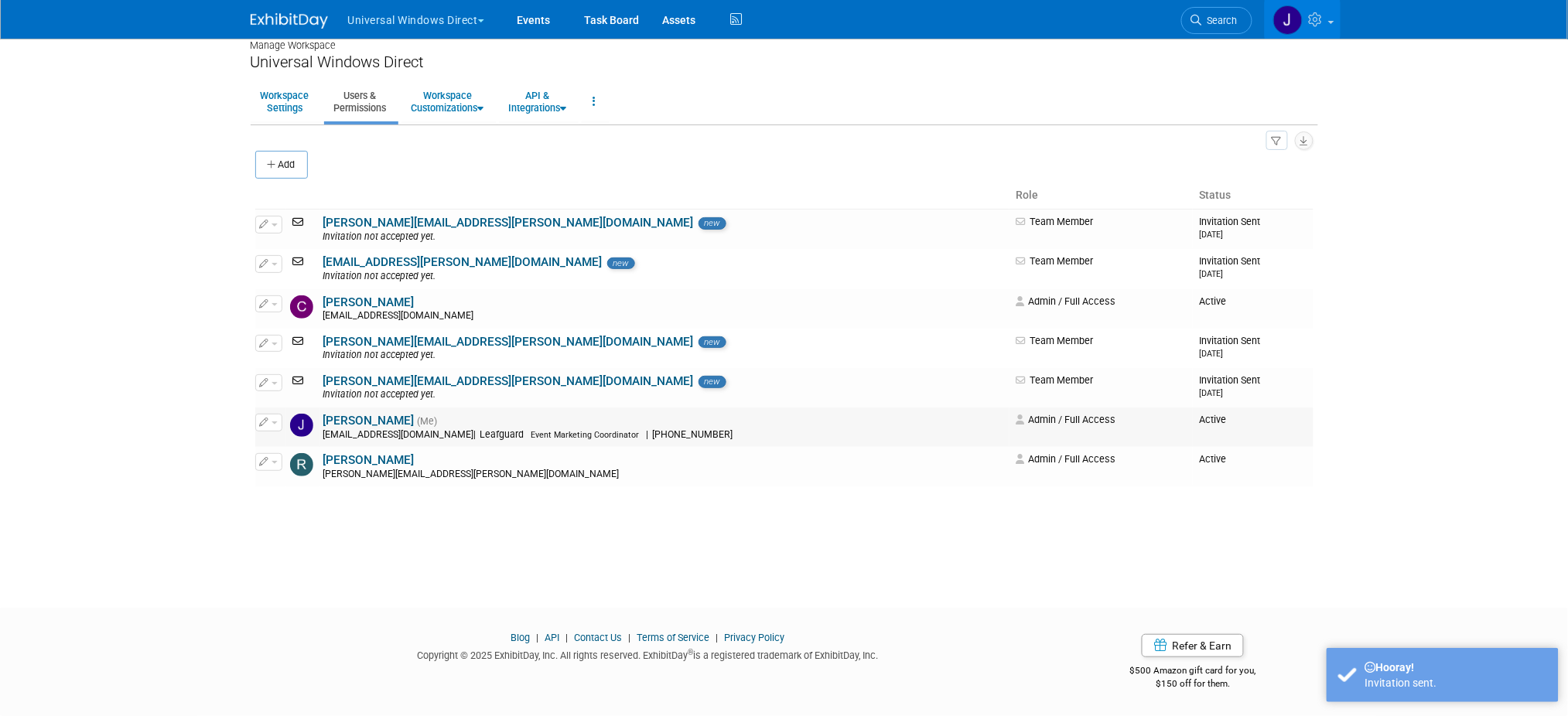
scroll to position [0, 0]
